Goal: Navigation & Orientation: Find specific page/section

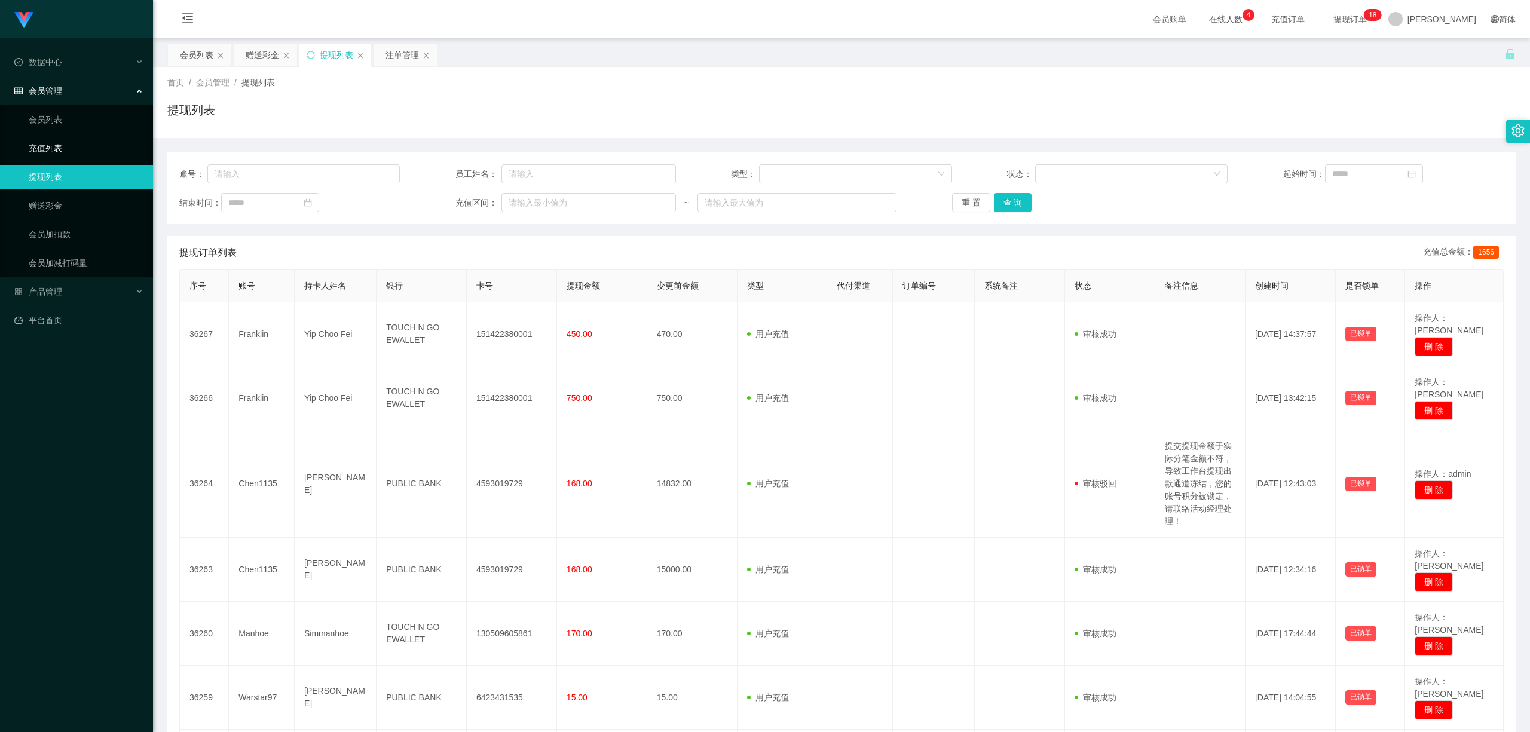
click at [65, 145] on link "充值列表" at bounding box center [86, 148] width 115 height 24
